Goal: Information Seeking & Learning: Learn about a topic

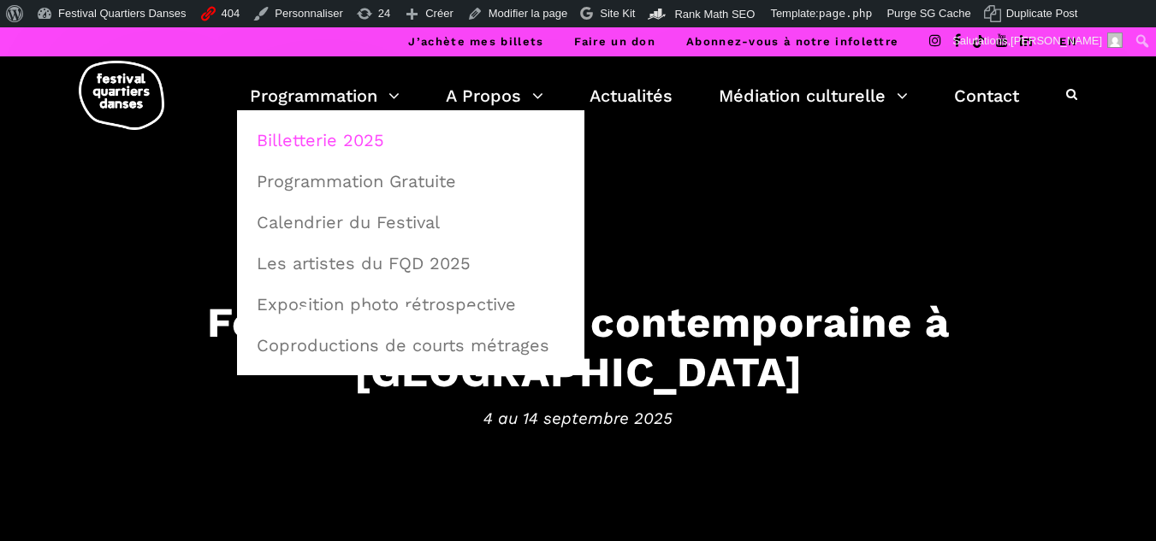
click at [316, 138] on link "Billetterie 2025" at bounding box center [410, 140] width 328 height 39
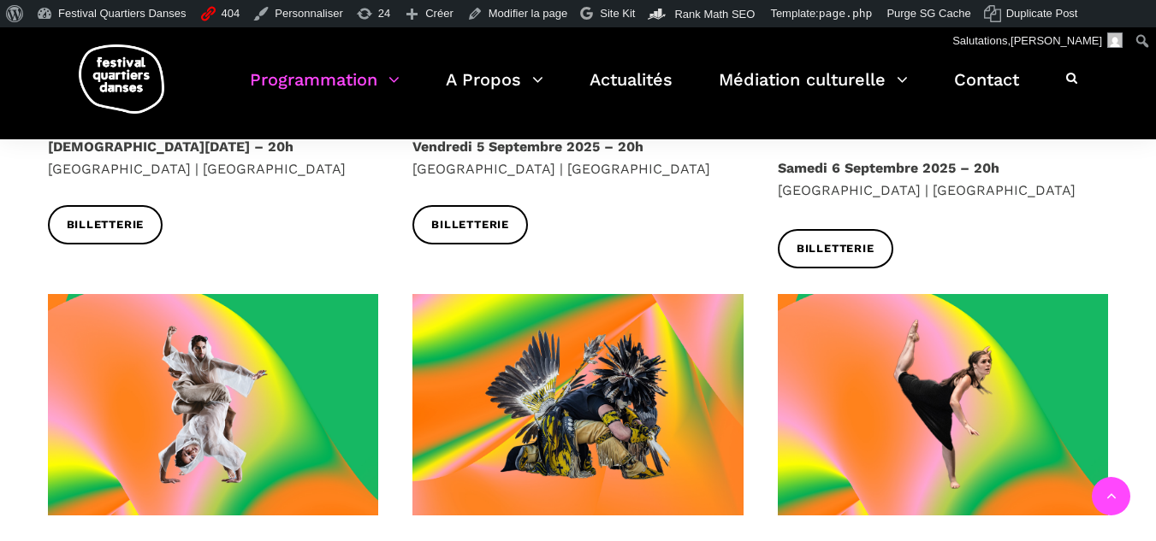
scroll to position [941, 0]
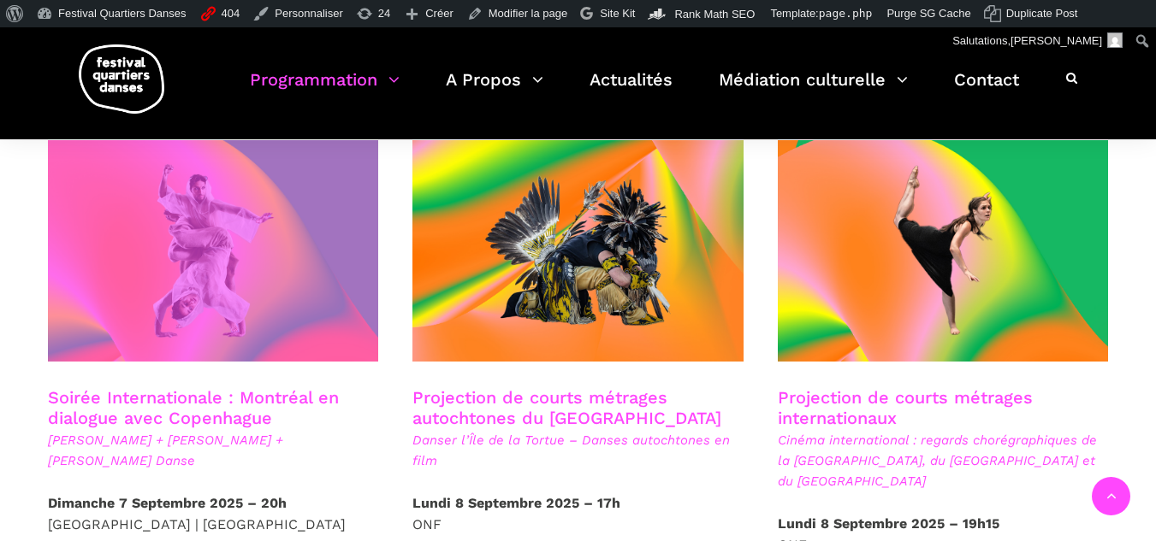
click at [252, 290] on span at bounding box center [213, 251] width 331 height 222
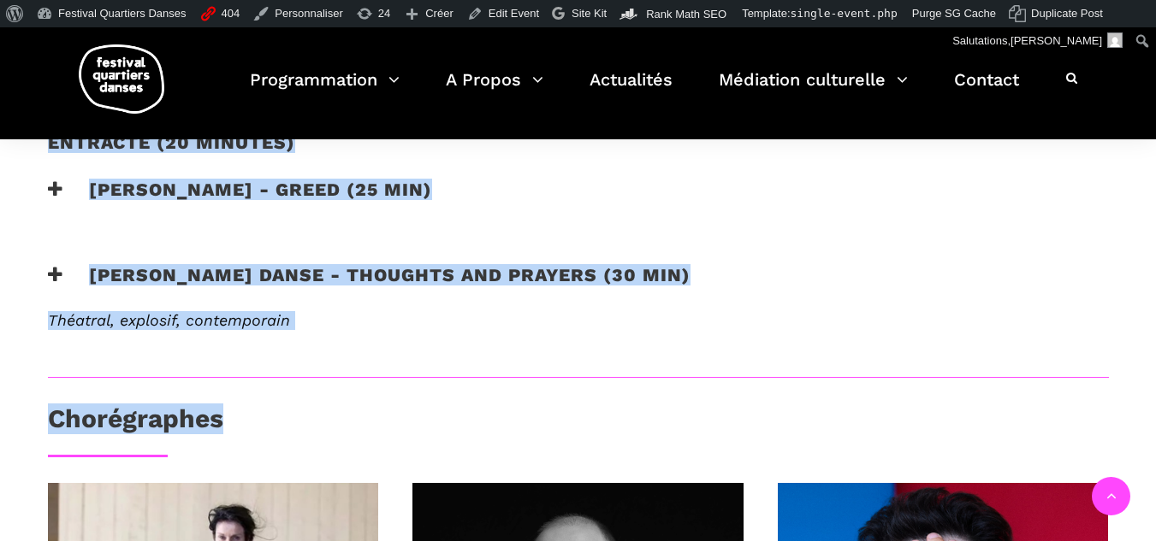
scroll to position [941, 0]
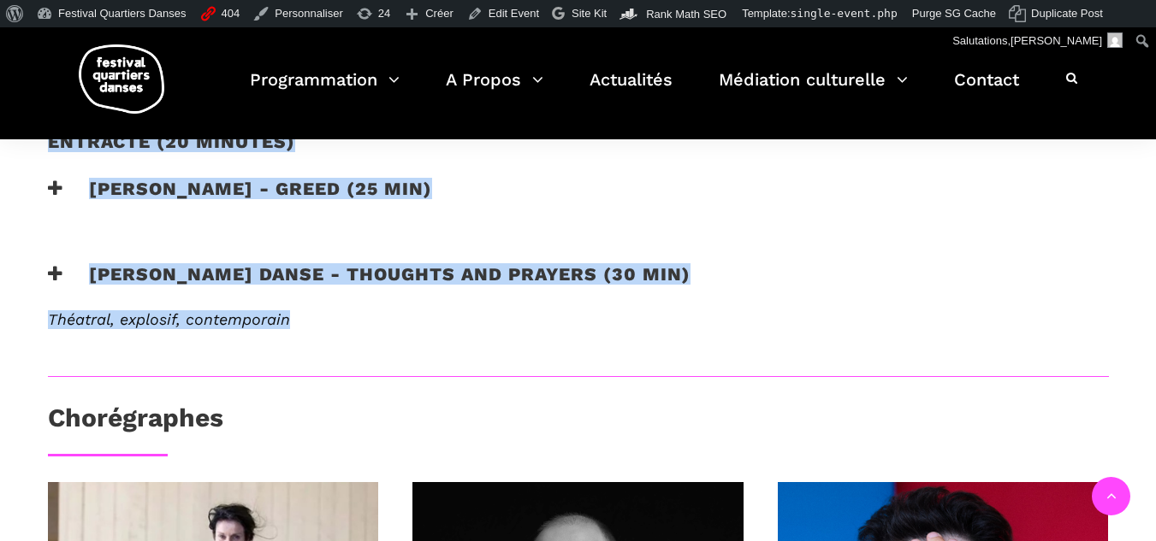
drag, startPoint x: 42, startPoint y: 184, endPoint x: 637, endPoint y: 295, distance: 605.6
click at [637, 295] on div "J’achète mes billets Faire un don Abonnez-vous à notre infolettre EN Montréal e…" at bounding box center [578, 193] width 1156 height 2215
copy div "Montréal en dialogue avec Copenhague : Charles-Alexis Desgagnés + Lene Boel + S…"
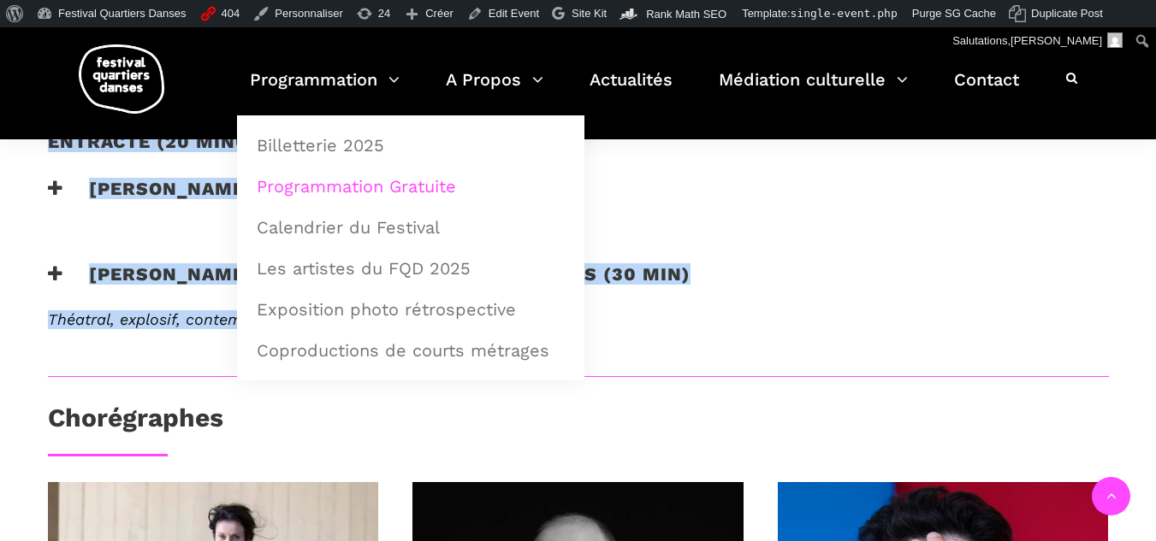
click at [302, 186] on link "Programmation Gratuite" at bounding box center [410, 186] width 328 height 39
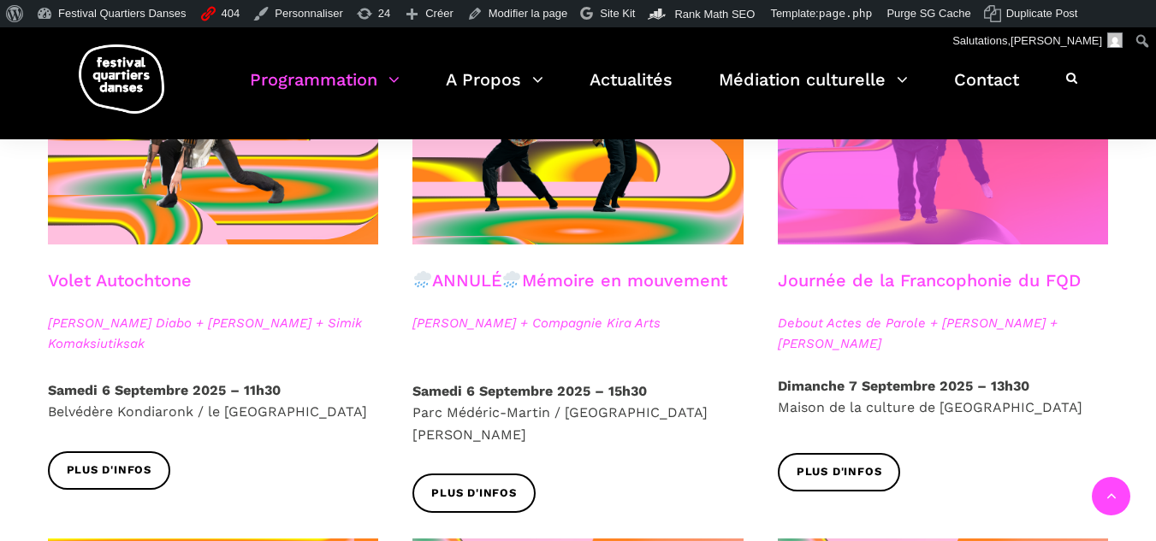
scroll to position [1026, 0]
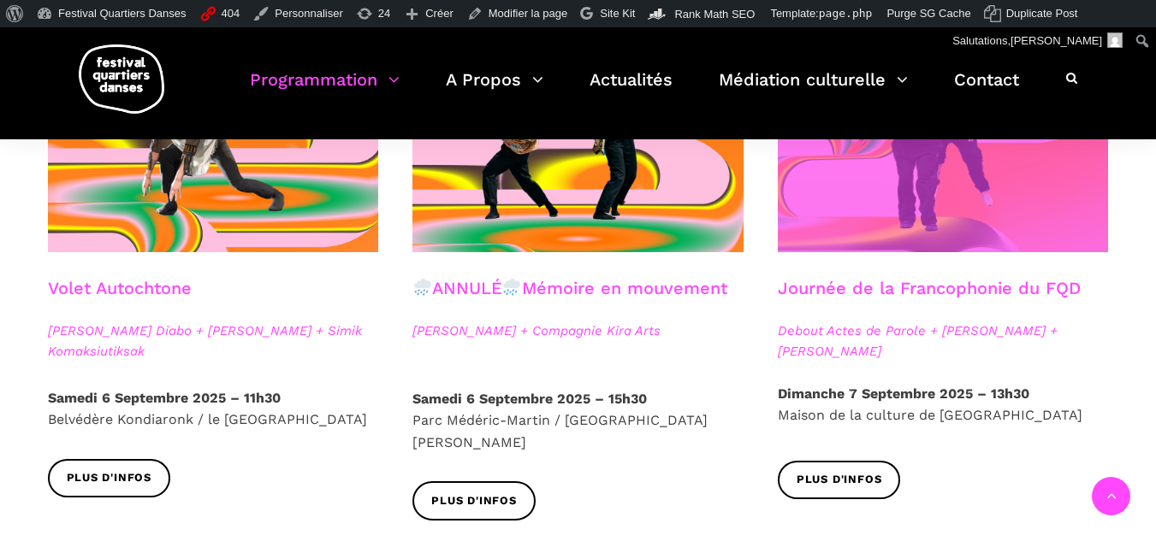
click at [973, 234] on span at bounding box center [943, 142] width 331 height 222
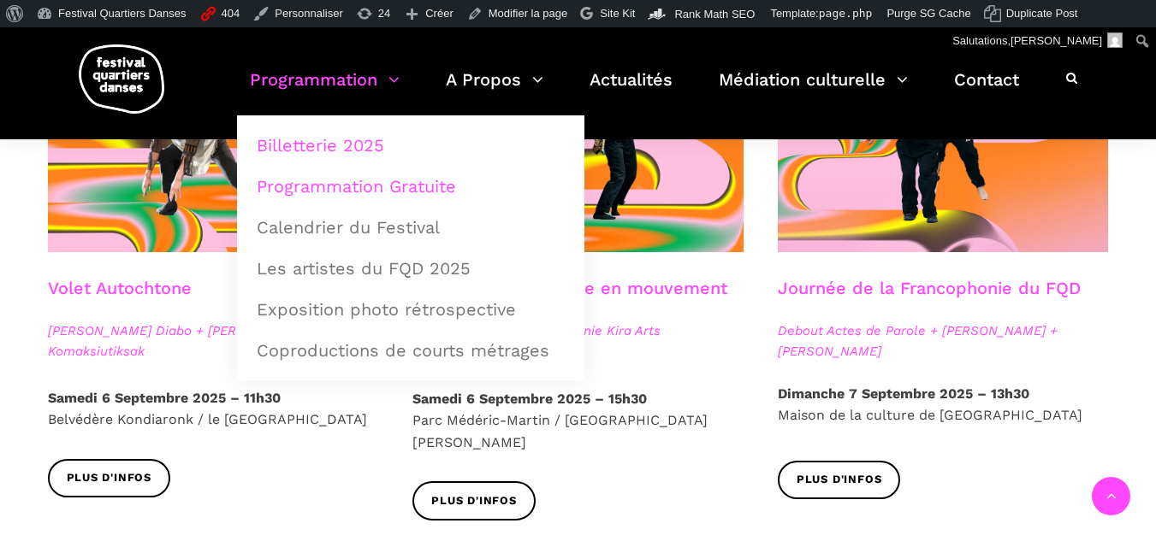
click at [315, 146] on link "Billetterie 2025" at bounding box center [410, 145] width 328 height 39
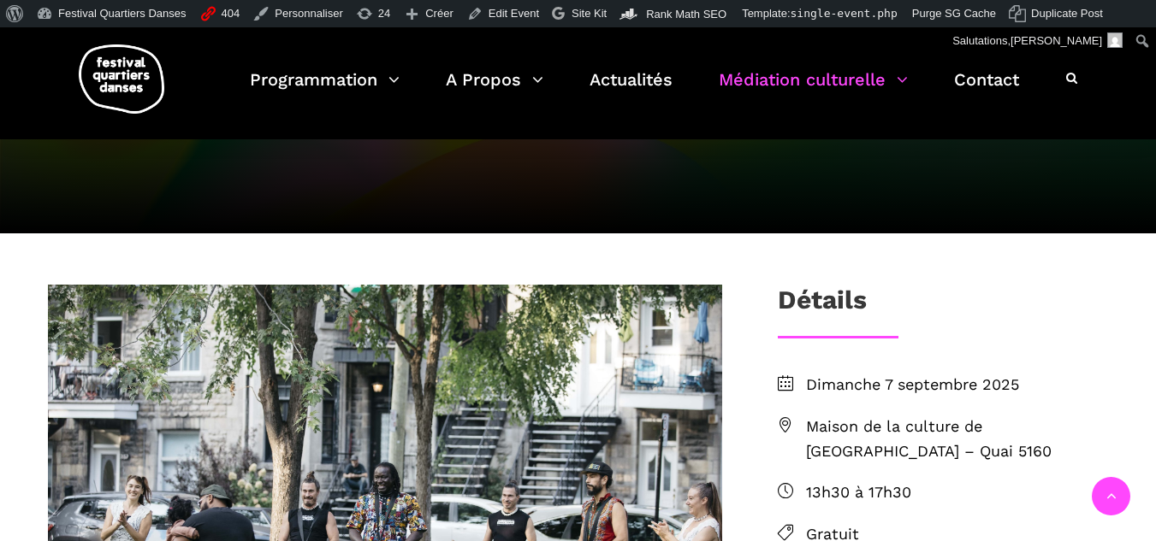
scroll to position [257, 0]
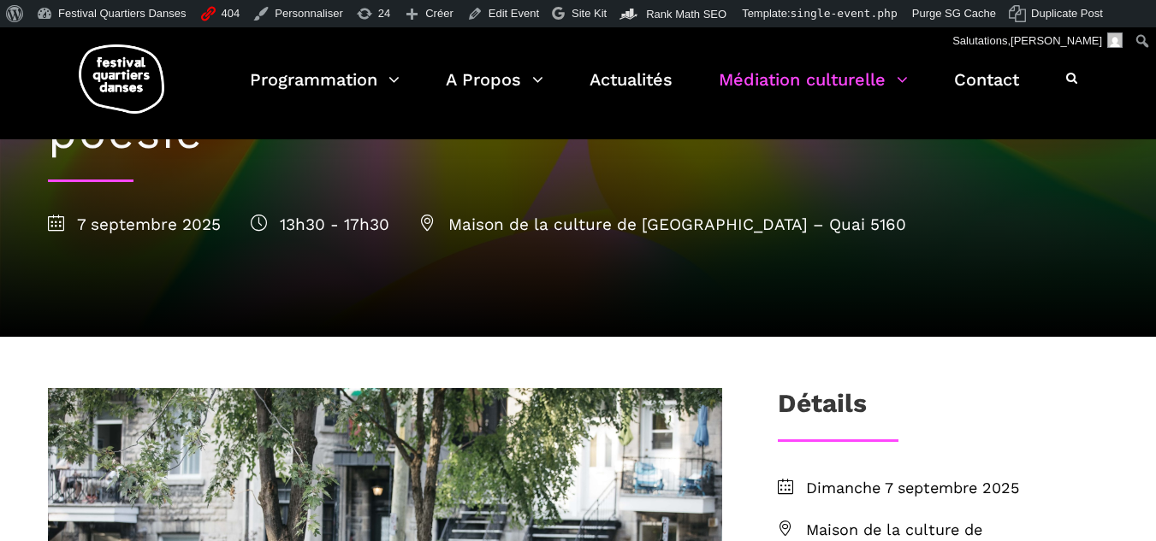
click at [622, 214] on div "[DATE] 13h30 - 17h30 Maison de la culture de [GEOGRAPHIC_DATA] – Quai 5160" at bounding box center [578, 225] width 1061 height 26
click at [622, 215] on span "Maison de la culture de [GEOGRAPHIC_DATA] – Quai 5160" at bounding box center [662, 225] width 487 height 20
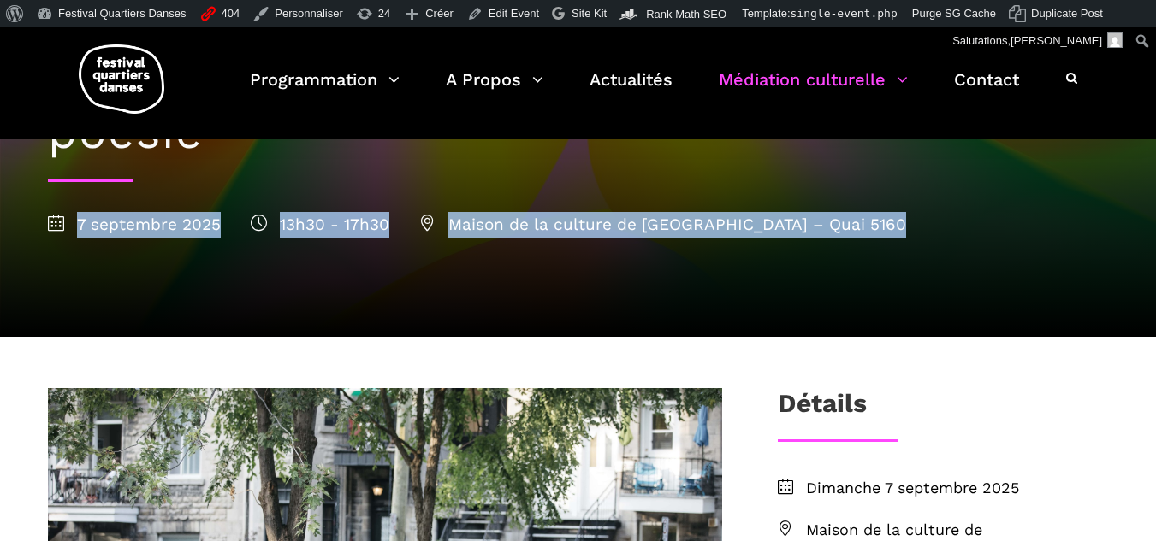
click at [622, 215] on span "Maison de la culture de Verdun – Quai 5160" at bounding box center [662, 225] width 487 height 20
click at [622, 216] on span "Maison de la culture de Verdun – Quai 5160" at bounding box center [662, 225] width 487 height 20
click at [606, 233] on span "Maison de la culture de Verdun – Quai 5160" at bounding box center [662, 225] width 487 height 20
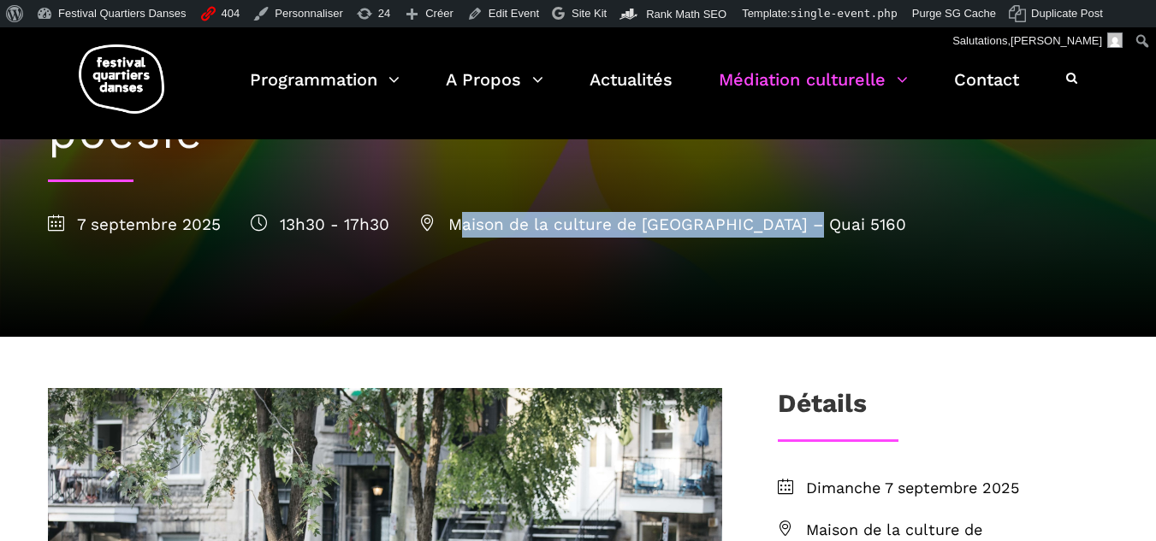
drag, startPoint x: 807, startPoint y: 232, endPoint x: 454, endPoint y: 216, distance: 352.8
click at [454, 216] on div "7 septembre 2025 13h30 - 17h30 Maison de la culture de Verdun – Quai 5160" at bounding box center [578, 225] width 1061 height 26
copy span "Maison de la culture de Verdun – Quai 5160"
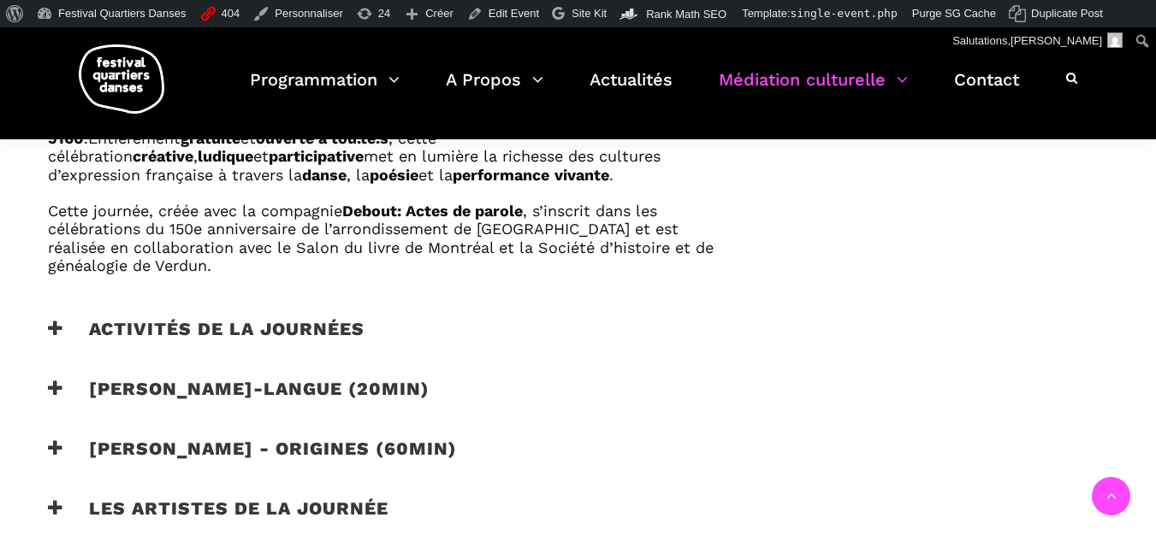
click at [133, 322] on h3 "Activités de la journées" at bounding box center [206, 339] width 316 height 43
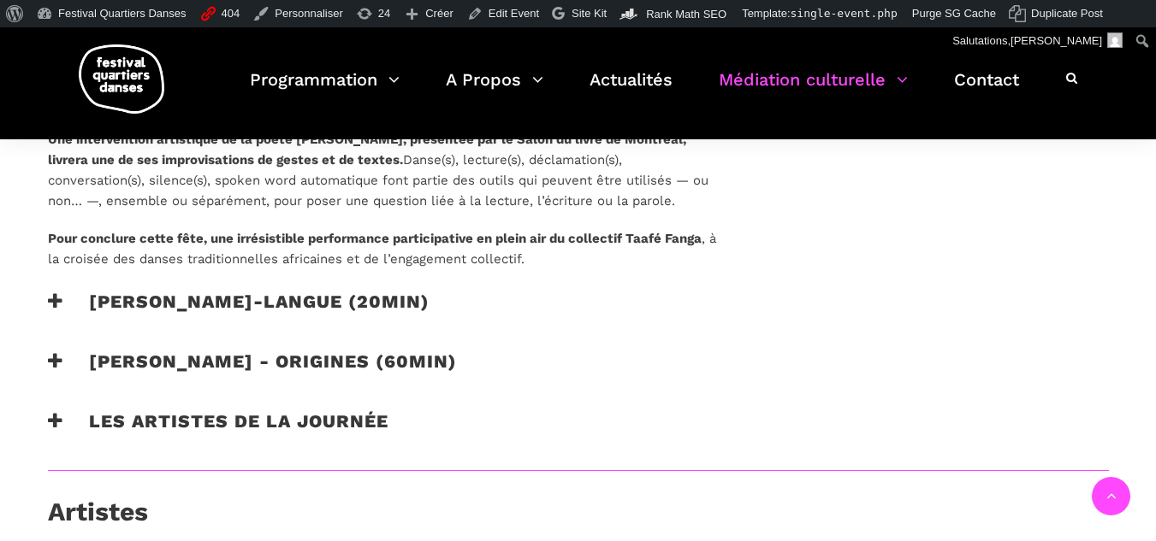
scroll to position [1454, 0]
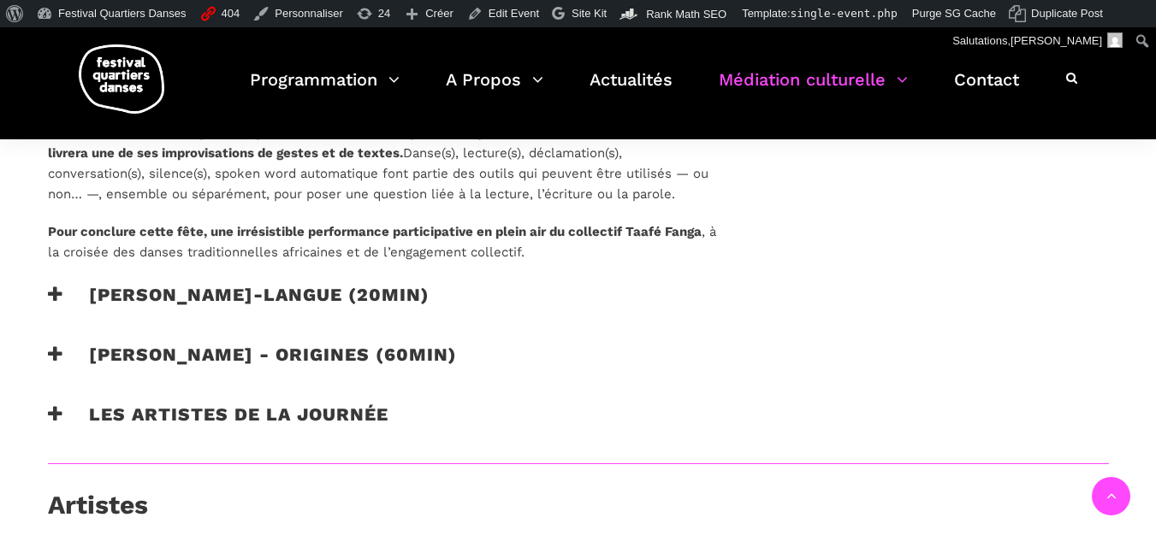
click at [154, 288] on h3 "Catherine Lalonde - Vire-langue (20min)" at bounding box center [238, 305] width 381 height 43
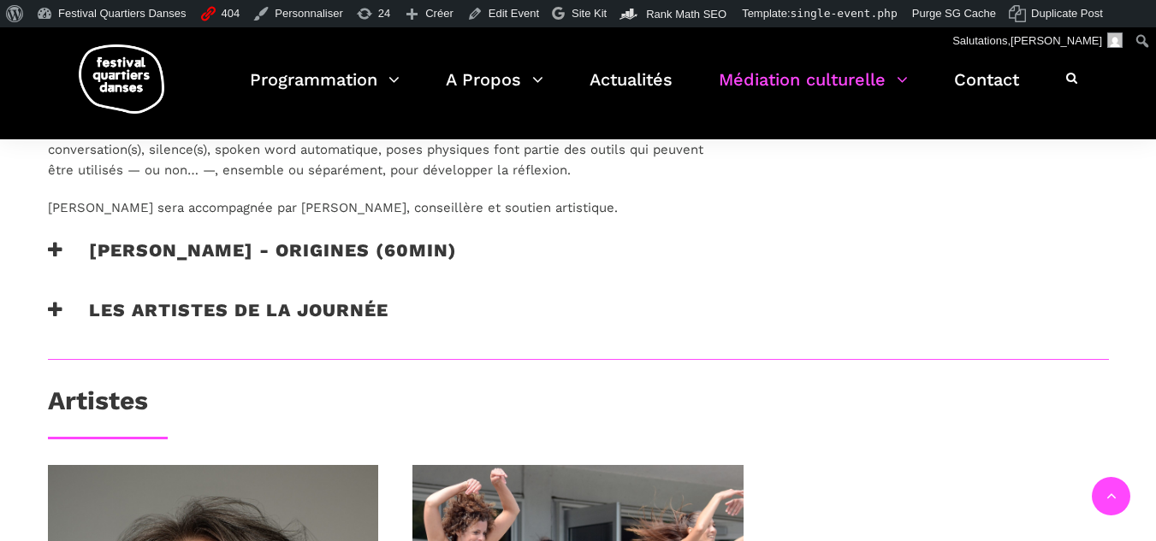
scroll to position [1796, 0]
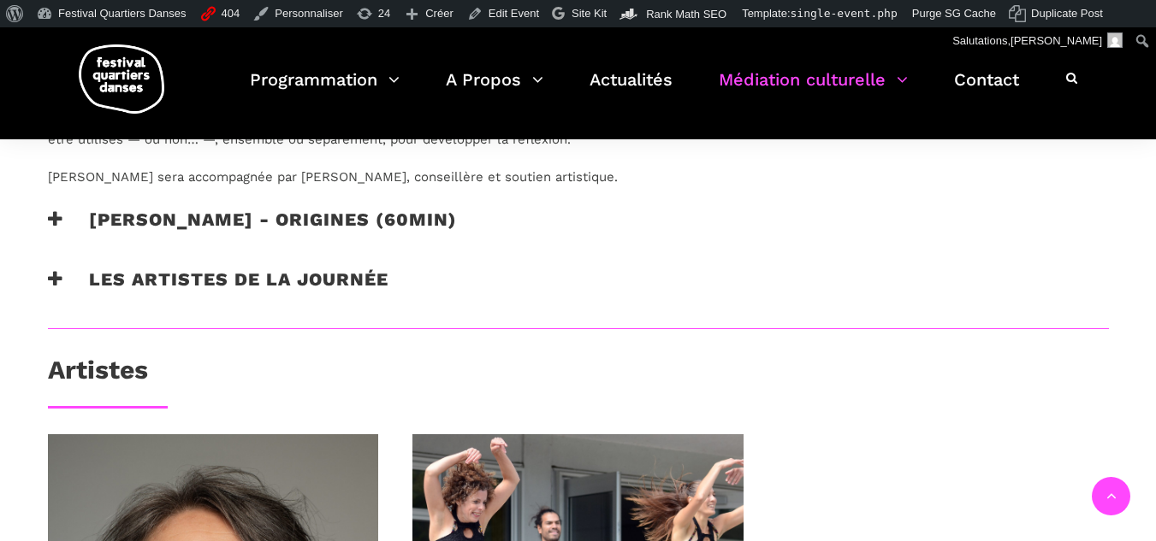
click at [159, 292] on h3 "Les artistes de la journée" at bounding box center [218, 290] width 340 height 43
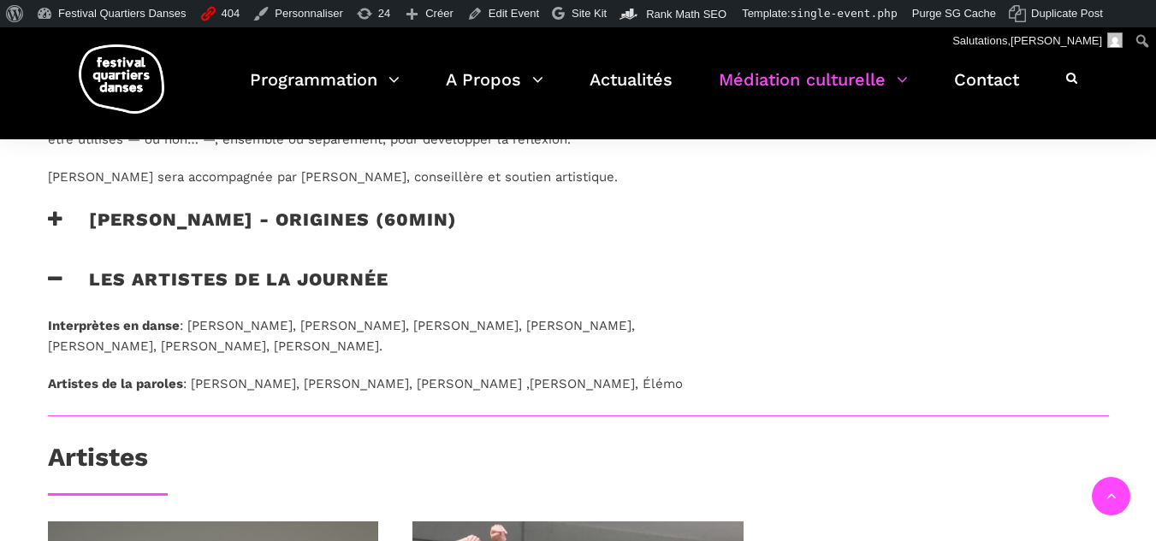
click at [195, 194] on div "La poète et performer Catherine Lalonde livrera une improvisation de gestes et …" at bounding box center [385, 99] width 708 height 220
click at [193, 209] on h3 "Taafé Fanga - origines (60min)" at bounding box center [252, 230] width 409 height 43
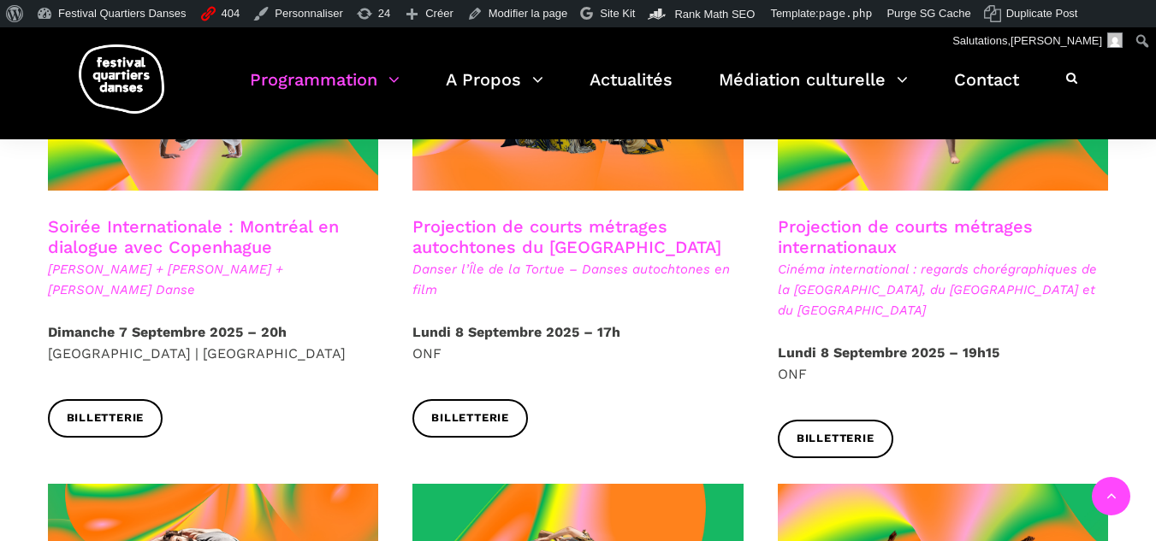
scroll to position [1026, 0]
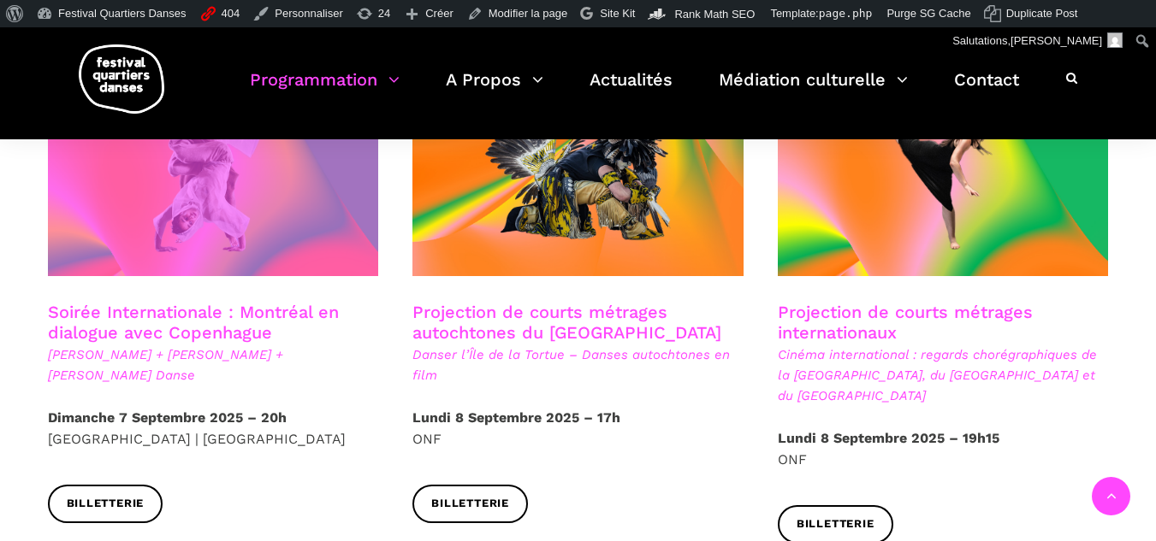
click at [301, 238] on span at bounding box center [213, 166] width 331 height 222
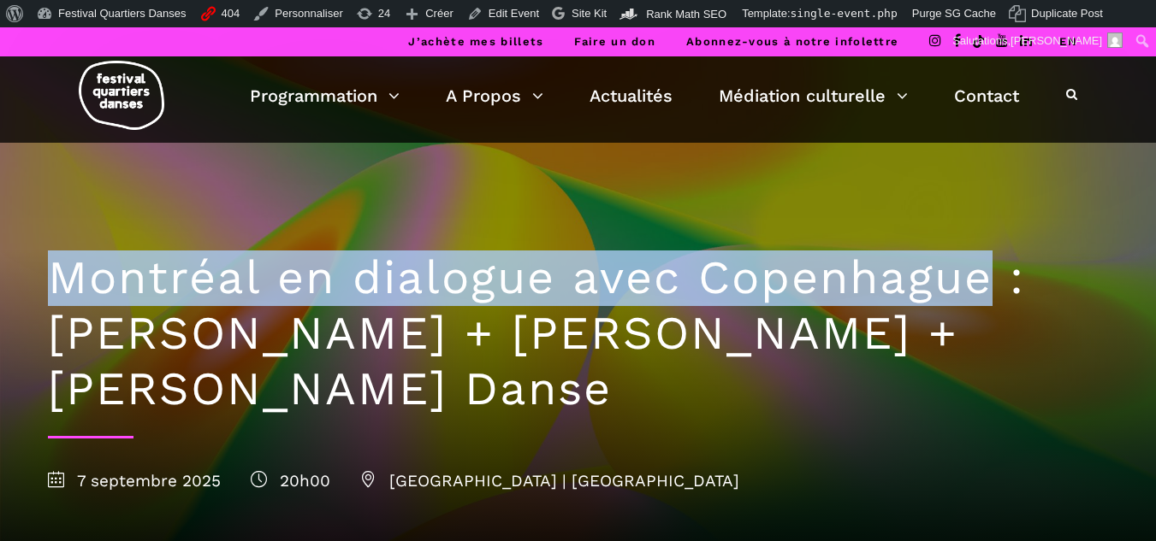
drag, startPoint x: 45, startPoint y: 280, endPoint x: 995, endPoint y: 276, distance: 949.4
click at [995, 276] on div "Montréal en dialogue avec Copenhague : Charles-Alexis Desgagnés + Lene Boel + S…" at bounding box center [578, 368] width 1095 height 451
copy h1 "Montréal en dialogue avec Copenhague"
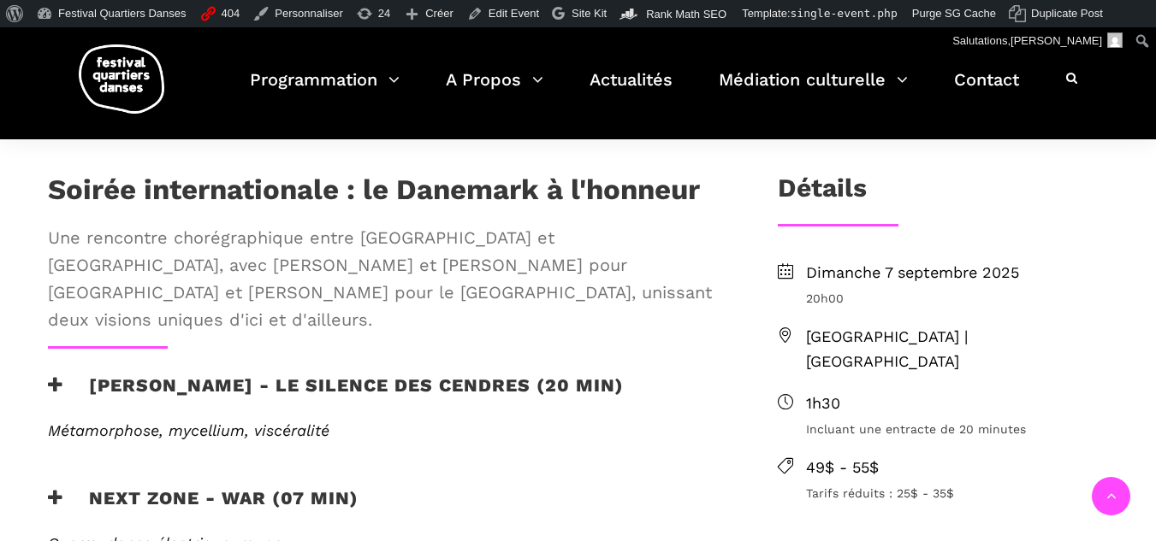
scroll to position [513, 0]
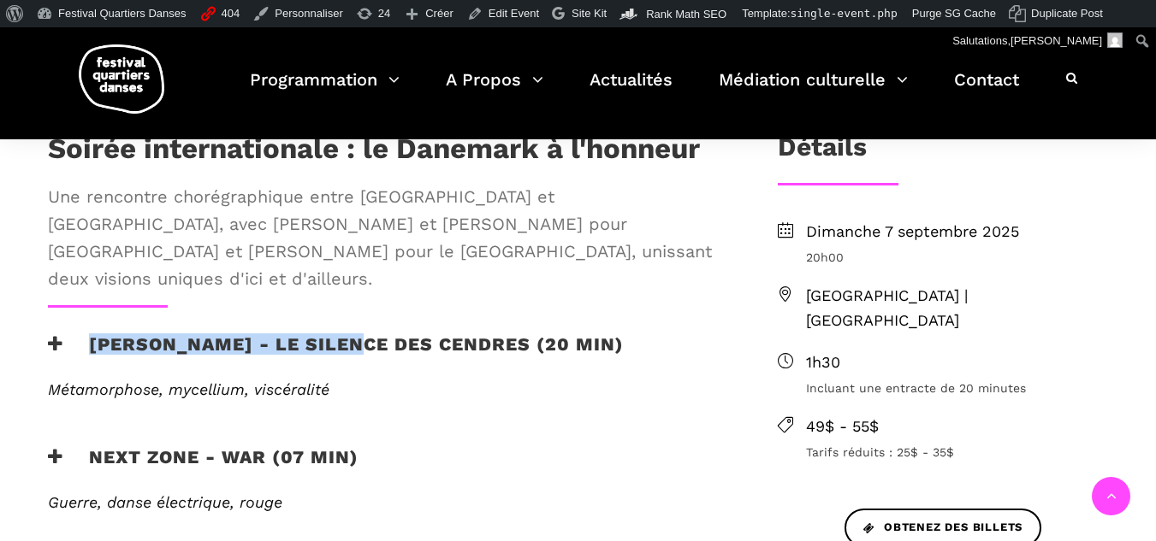
drag, startPoint x: 85, startPoint y: 315, endPoint x: 380, endPoint y: 310, distance: 295.1
click at [380, 334] on h3 "Charles-Alexis Desgagnés - Le silence des cendres (20 min)" at bounding box center [336, 355] width 576 height 43
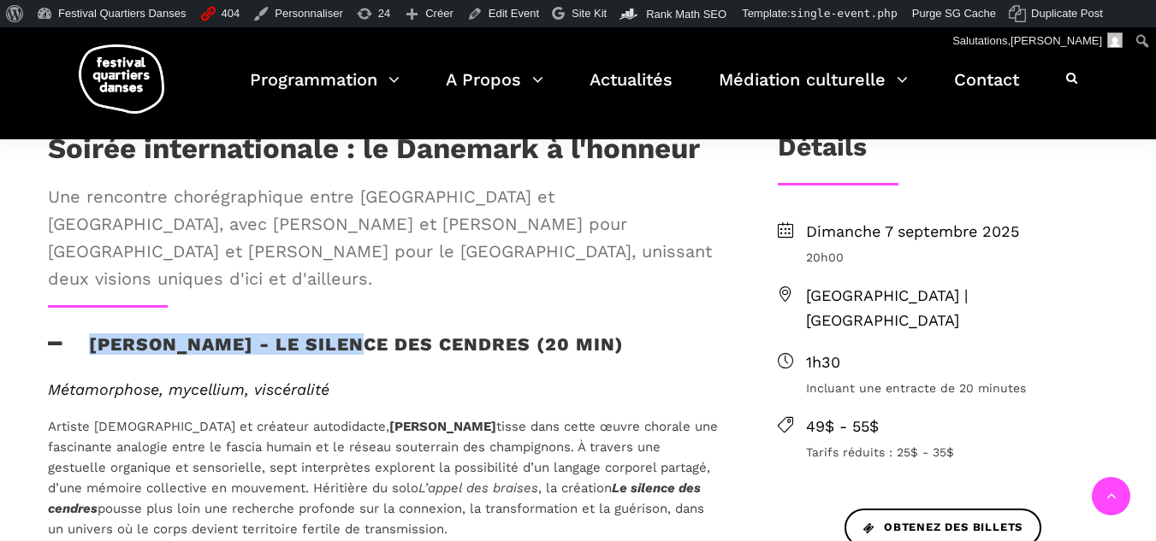
copy h3 "Charles-Alexis Desgagnés"
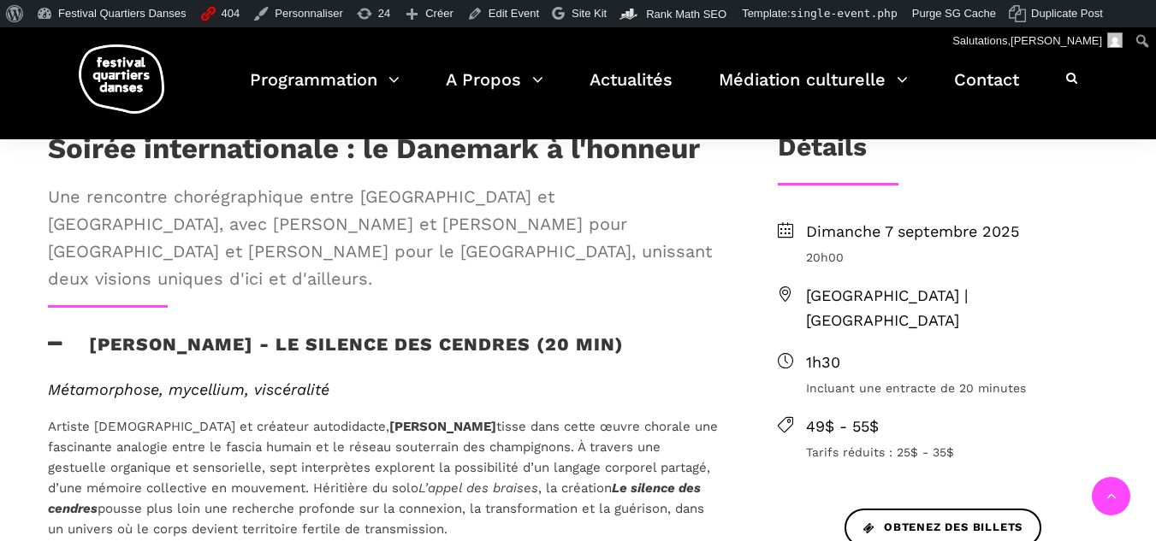
click at [54, 335] on icon at bounding box center [55, 344] width 15 height 18
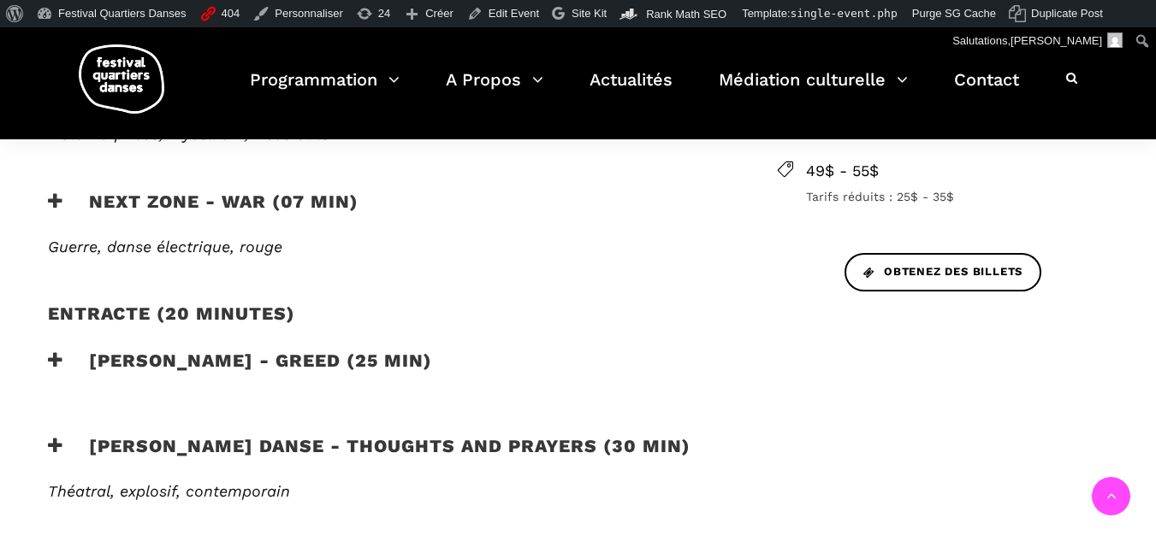
scroll to position [770, 0]
click at [141, 435] on h3 "Skeels Danse - Thoughts and Prayers (30 min)" at bounding box center [369, 456] width 642 height 43
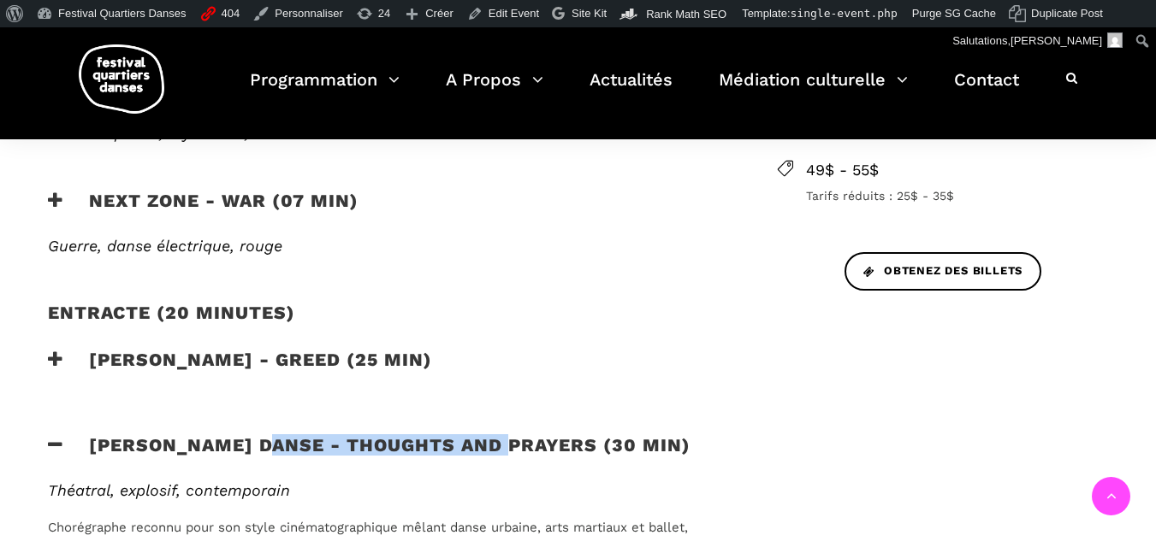
drag, startPoint x: 252, startPoint y: 414, endPoint x: 502, endPoint y: 423, distance: 249.9
click at [502, 435] on h3 "Skeels Danse - Thoughts and Prayers (30 min)" at bounding box center [369, 456] width 642 height 43
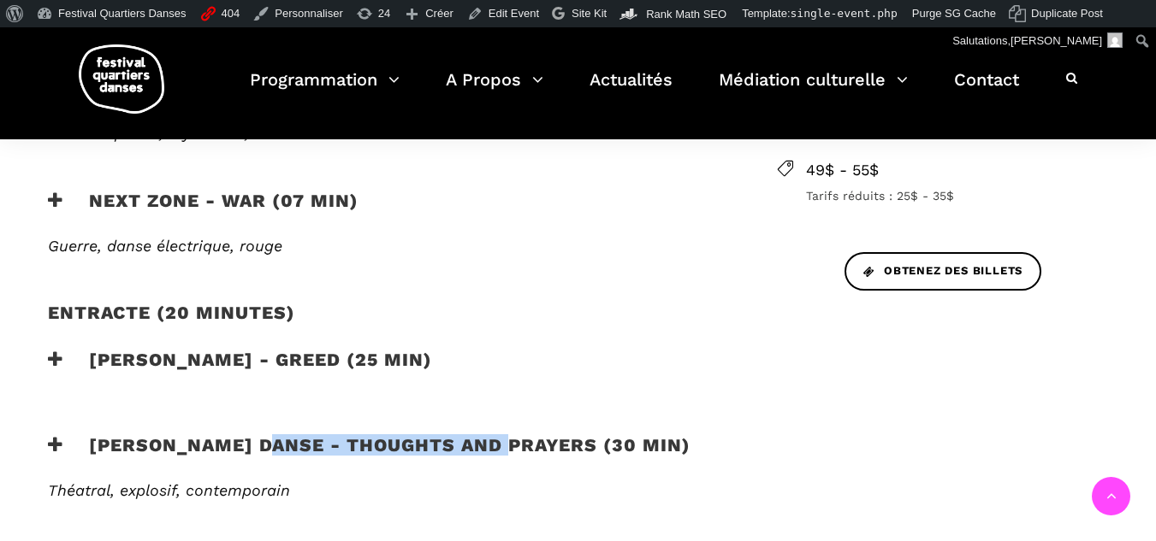
copy h3 "Thoughts and Prayers"
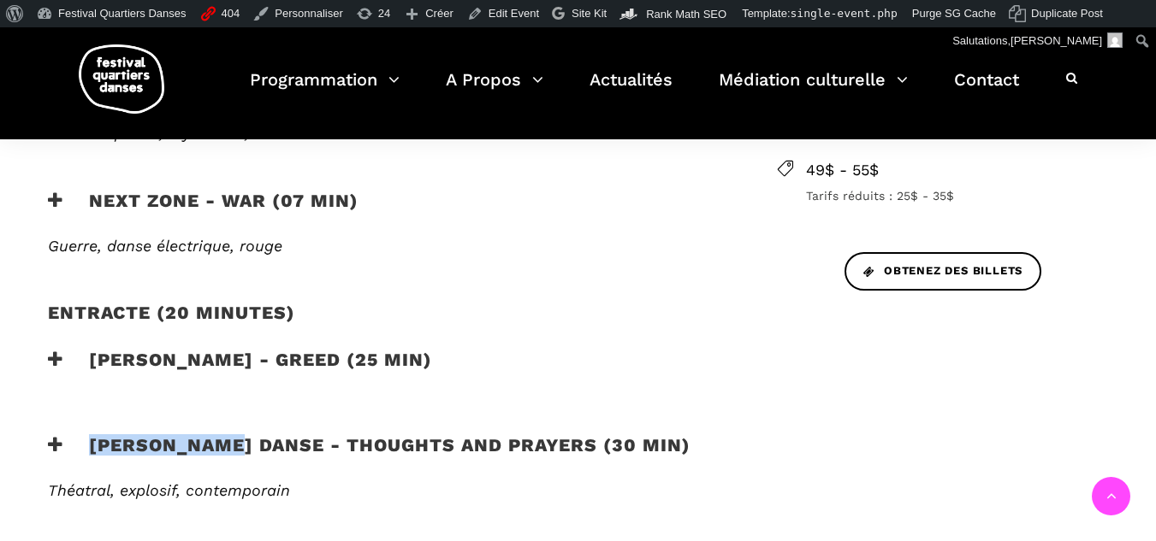
drag, startPoint x: 234, startPoint y: 417, endPoint x: 90, endPoint y: 416, distance: 144.6
click at [90, 435] on h3 "Skeels Danse - Thoughts and Prayers (30 min)" at bounding box center [369, 456] width 642 height 43
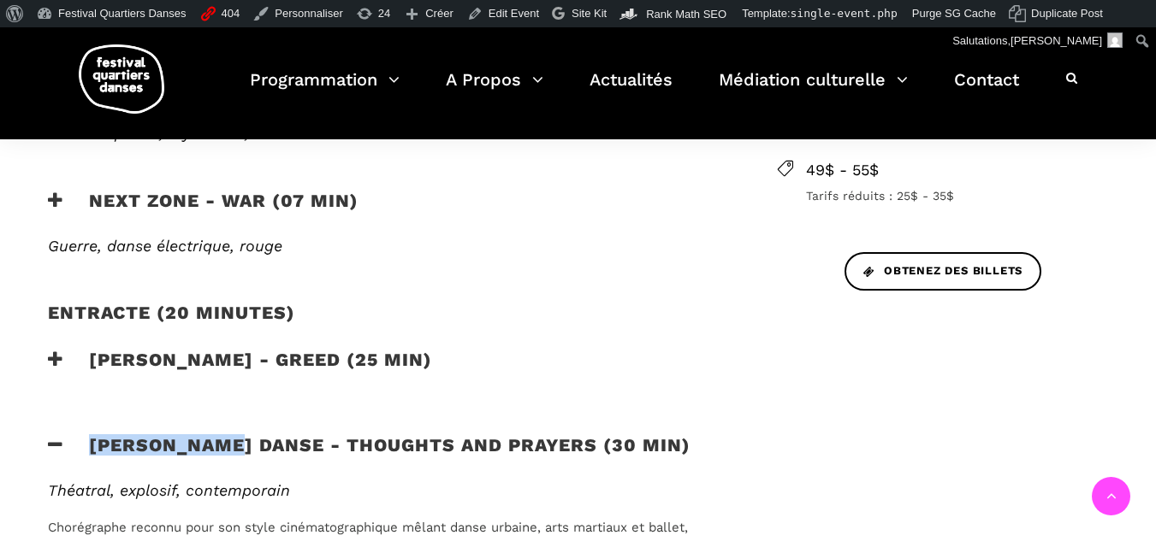
copy h3 "Skeels Danse"
